Goal: Task Accomplishment & Management: Manage account settings

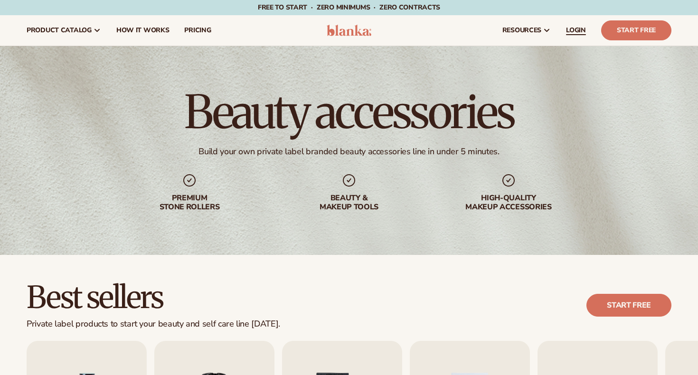
click at [577, 34] on span "LOGIN" at bounding box center [576, 31] width 20 height 8
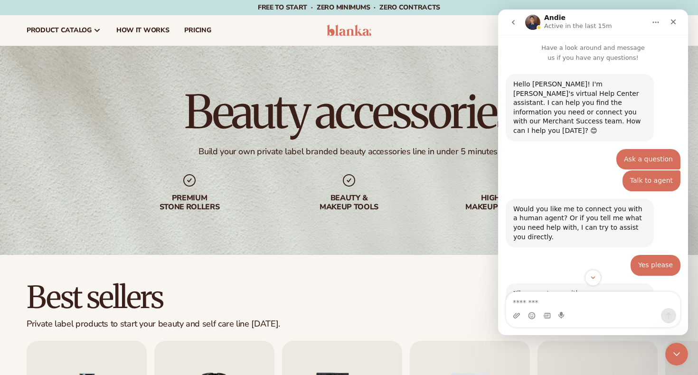
scroll to position [1, 0]
click at [673, 25] on icon "Close" at bounding box center [674, 22] width 8 height 8
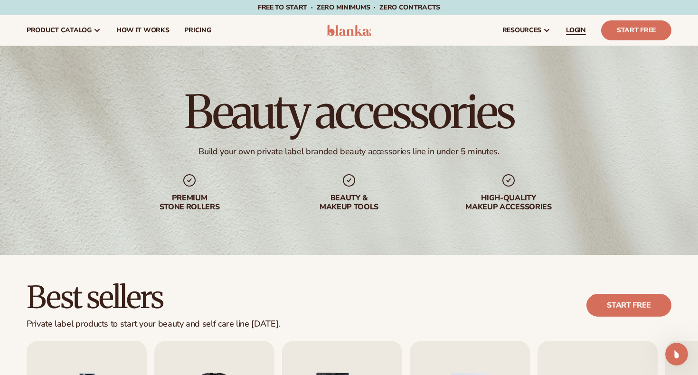
scroll to position [414, 0]
click at [571, 37] on link "LOGIN" at bounding box center [575, 30] width 35 height 30
